Goal: Find contact information: Obtain details needed to contact an individual or organization

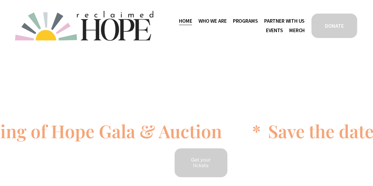
click at [0, 0] on span "Contact" at bounding box center [0, 0] width 0 height 0
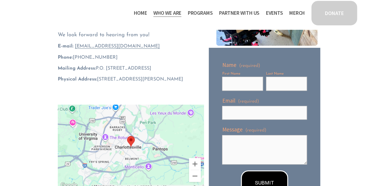
scroll to position [118, 0]
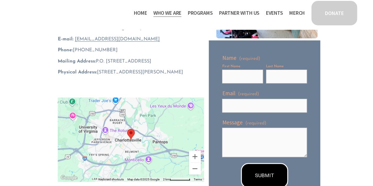
drag, startPoint x: 110, startPoint y: 52, endPoint x: 74, endPoint y: 49, distance: 35.8
click at [74, 49] on p "Phone: ‪(804) 552-1230‬" at bounding box center [131, 50] width 146 height 6
copy span "‪(804) 552-1230‬"
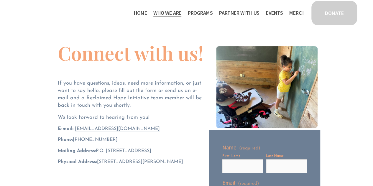
scroll to position [0, 0]
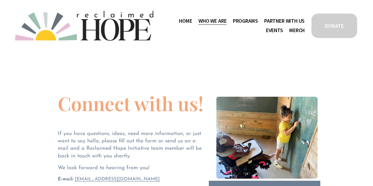
click at [184, 24] on link "Home" at bounding box center [185, 20] width 13 height 9
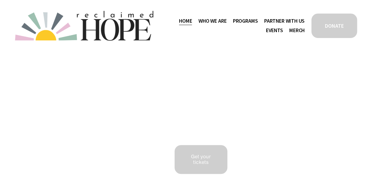
click at [181, 19] on link "Home" at bounding box center [185, 20] width 13 height 9
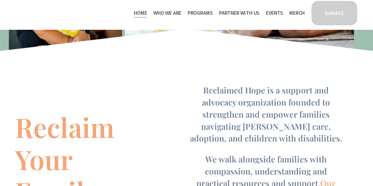
scroll to position [302, 0]
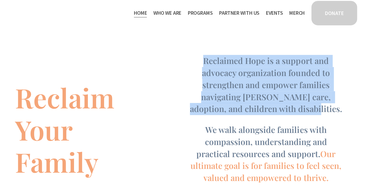
drag, startPoint x: 318, startPoint y: 113, endPoint x: 205, endPoint y: 64, distance: 123.9
click at [205, 64] on h4 "Reclaimed Hope is a support and advocacy organization founded to strengthen and…" at bounding box center [265, 85] width 155 height 60
copy span "Reclaimed Hope is a support and advocacy organization founded to strengthen and…"
